Goal: Check status: Check status

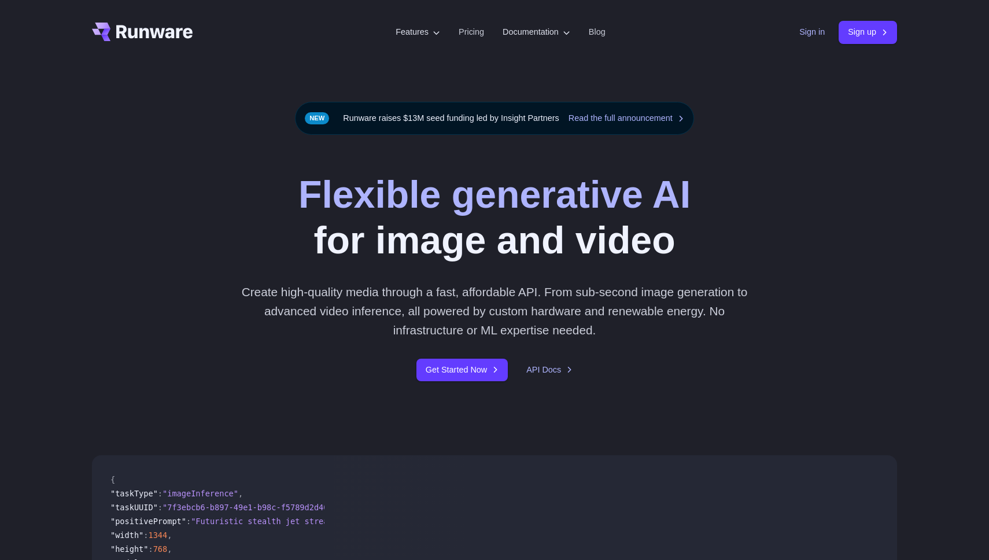
click at [807, 36] on link "Sign in" at bounding box center [811, 31] width 25 height 13
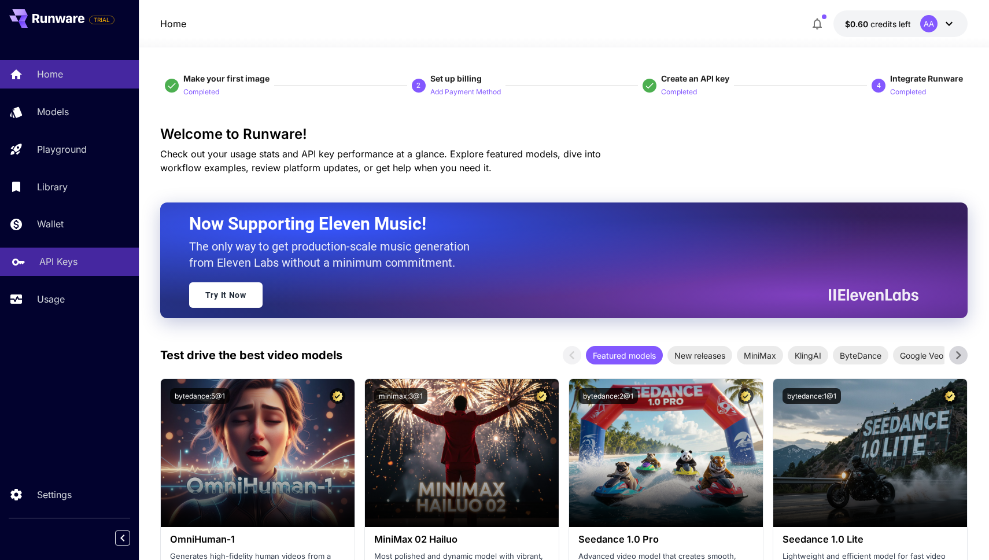
click at [58, 262] on p "API Keys" at bounding box center [58, 261] width 38 height 14
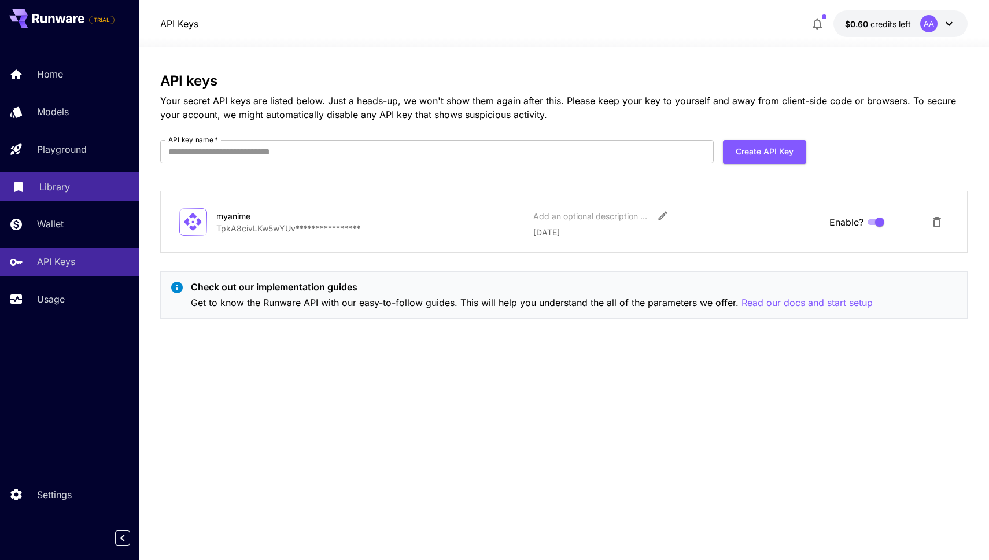
click at [63, 194] on p "Library" at bounding box center [54, 187] width 31 height 14
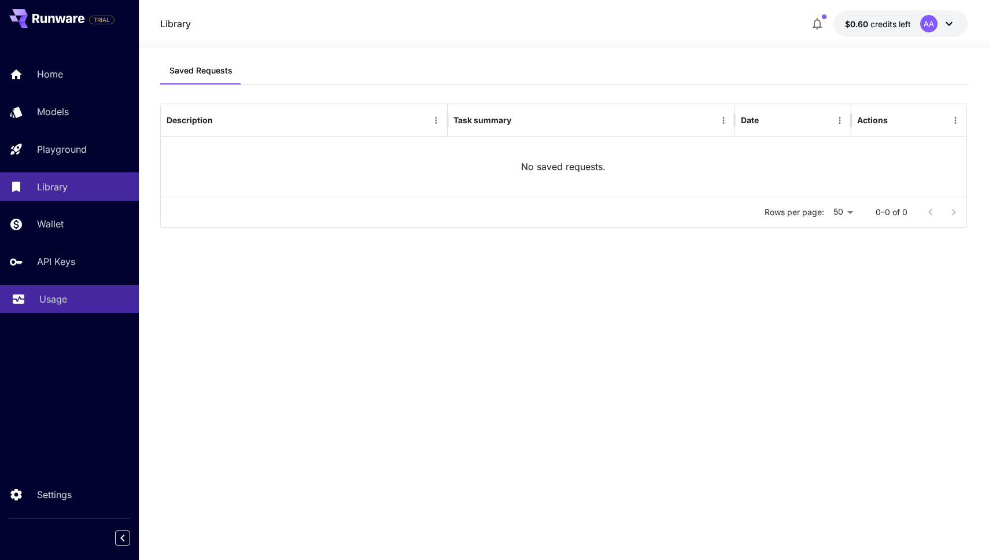
click at [69, 301] on div "Usage" at bounding box center [84, 299] width 90 height 14
